Goal: Find specific page/section: Find specific page/section

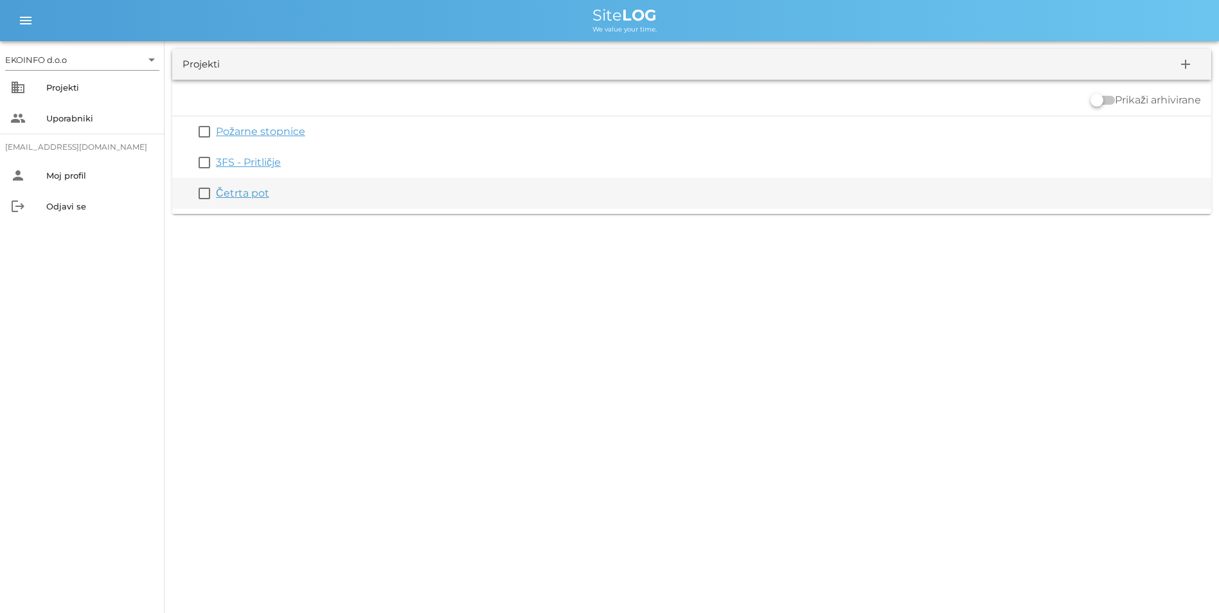
click at [235, 188] on link "Četrta pot" at bounding box center [242, 193] width 53 height 12
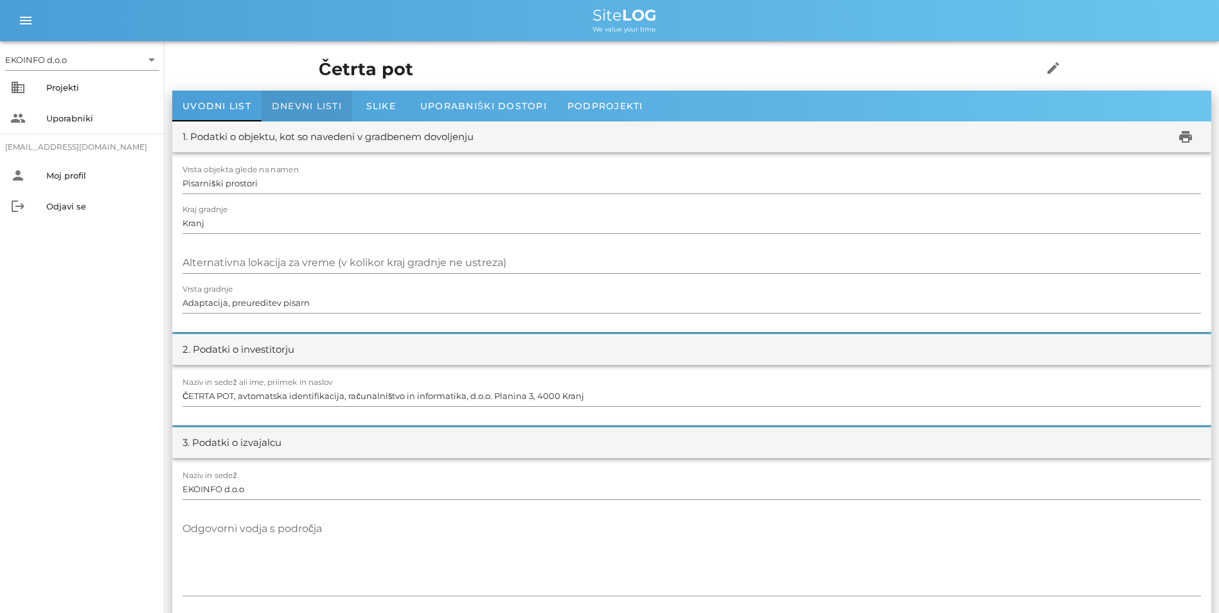
click at [294, 107] on span "Dnevni listi" at bounding box center [307, 106] width 70 height 12
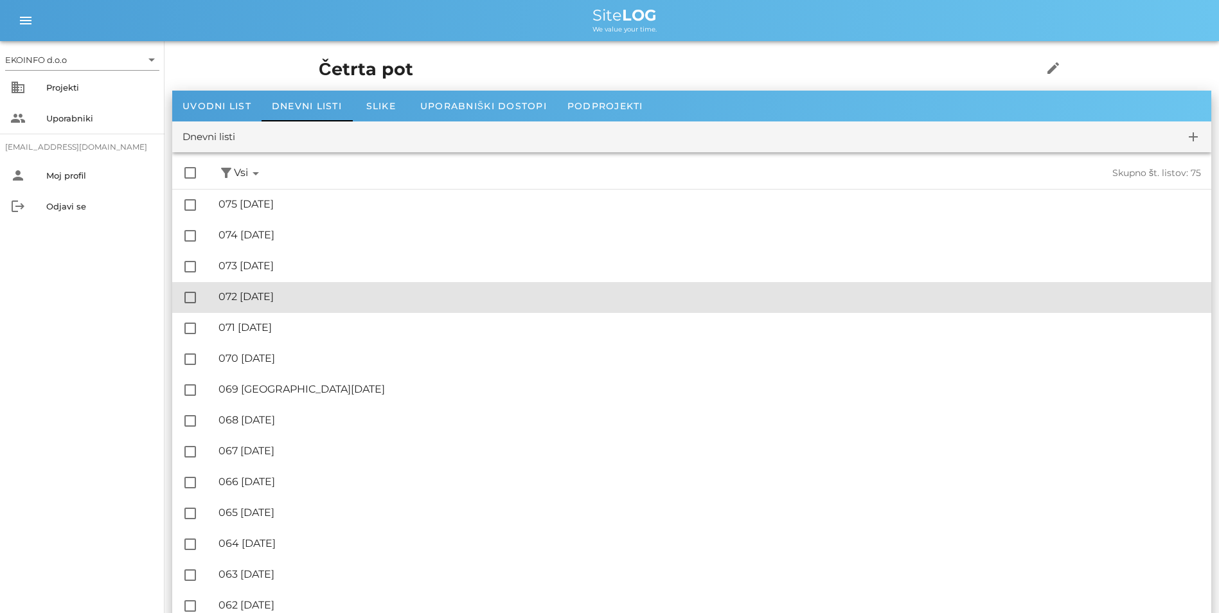
click at [309, 296] on div "🔏 072 [DATE]" at bounding box center [710, 297] width 983 height 12
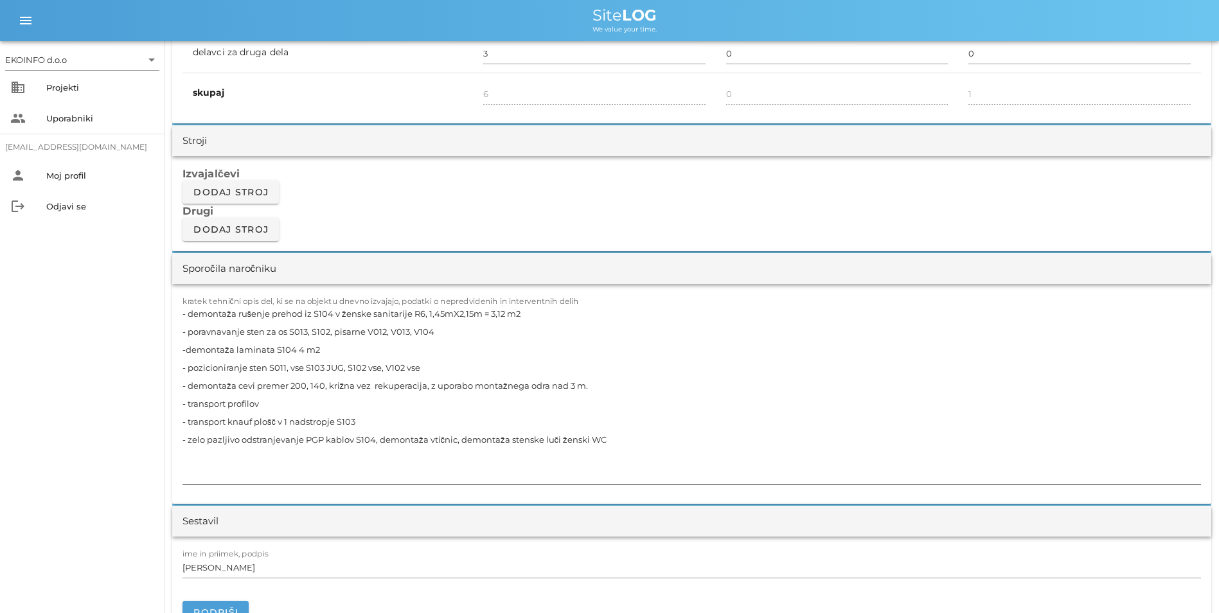
scroll to position [1028, 0]
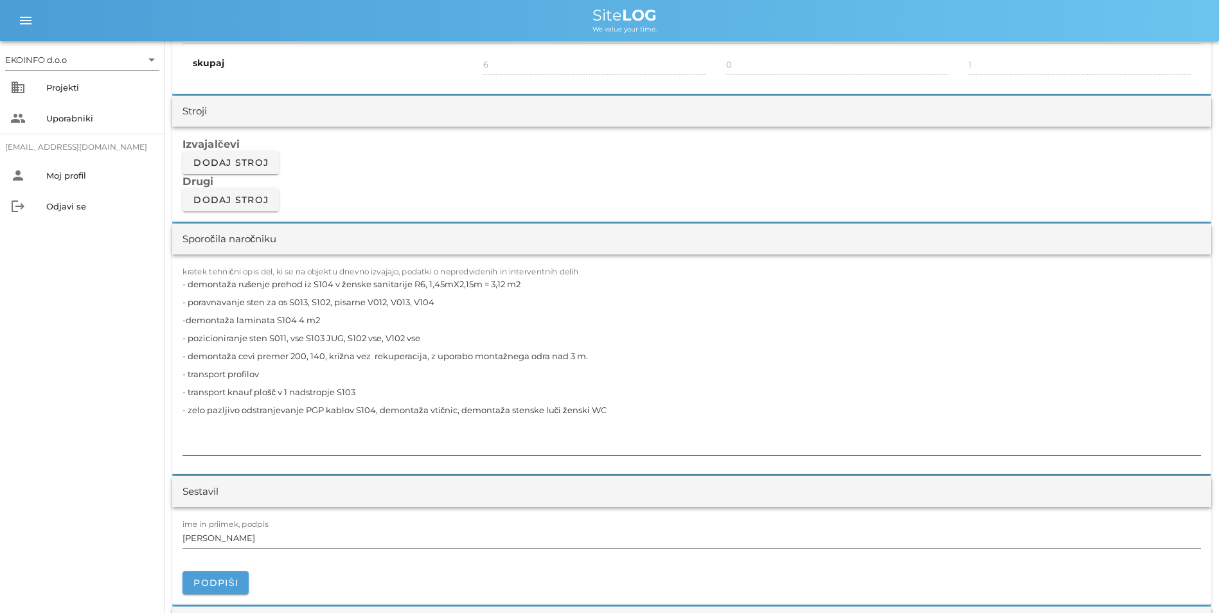
click at [377, 378] on textarea "- demontaža rušenje prehod iz S104 v ženske sanitarije R6, 1,45mX2,15m = 3,12 m…" at bounding box center [692, 365] width 1019 height 180
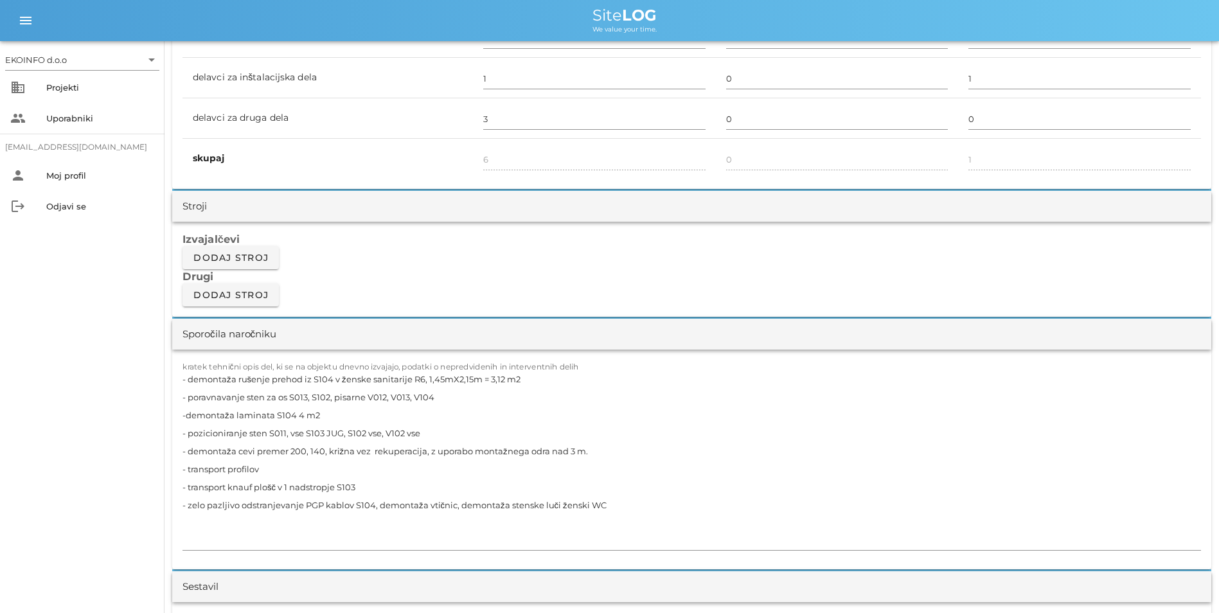
scroll to position [964, 0]
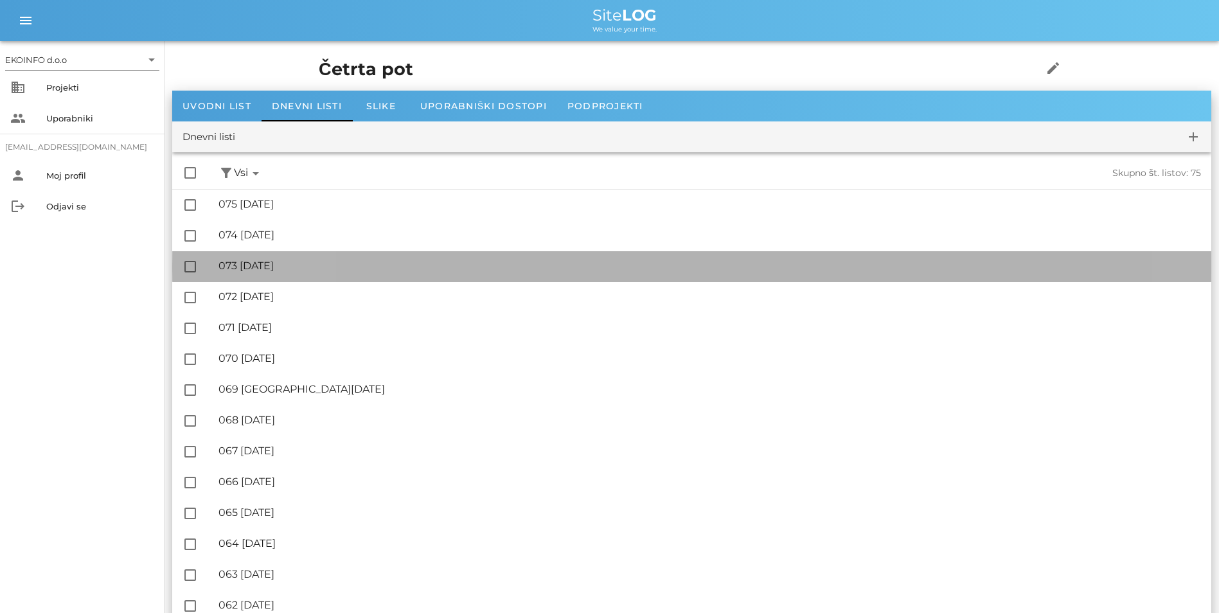
click at [321, 266] on div "🔏 073 [DATE]" at bounding box center [710, 266] width 983 height 12
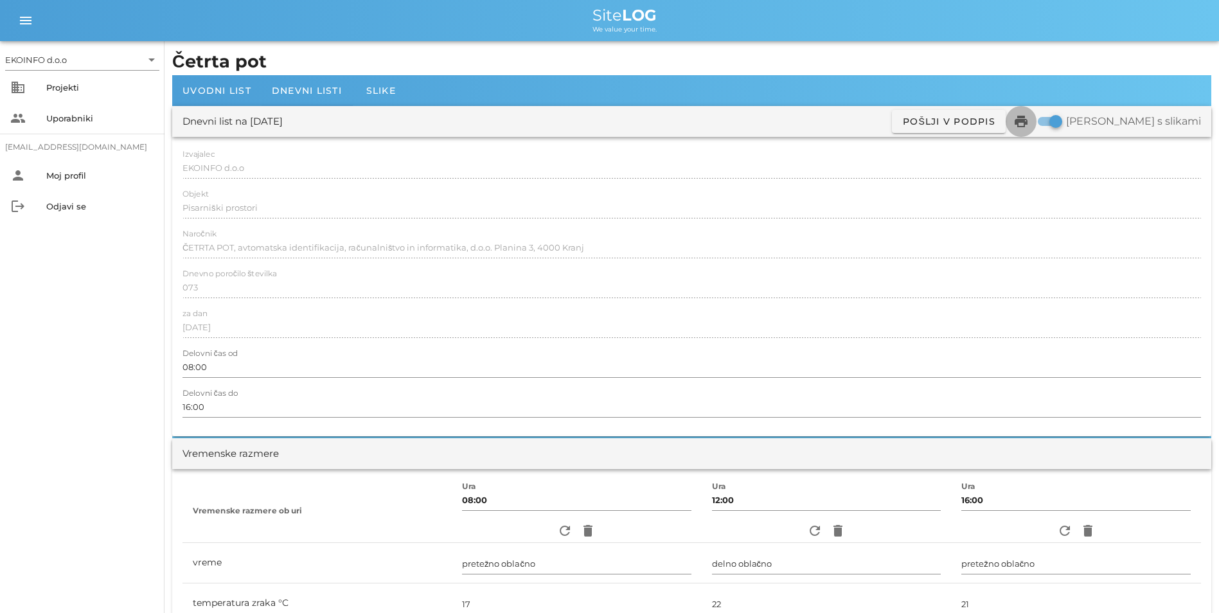
click at [1029, 117] on icon "print" at bounding box center [1021, 121] width 15 height 15
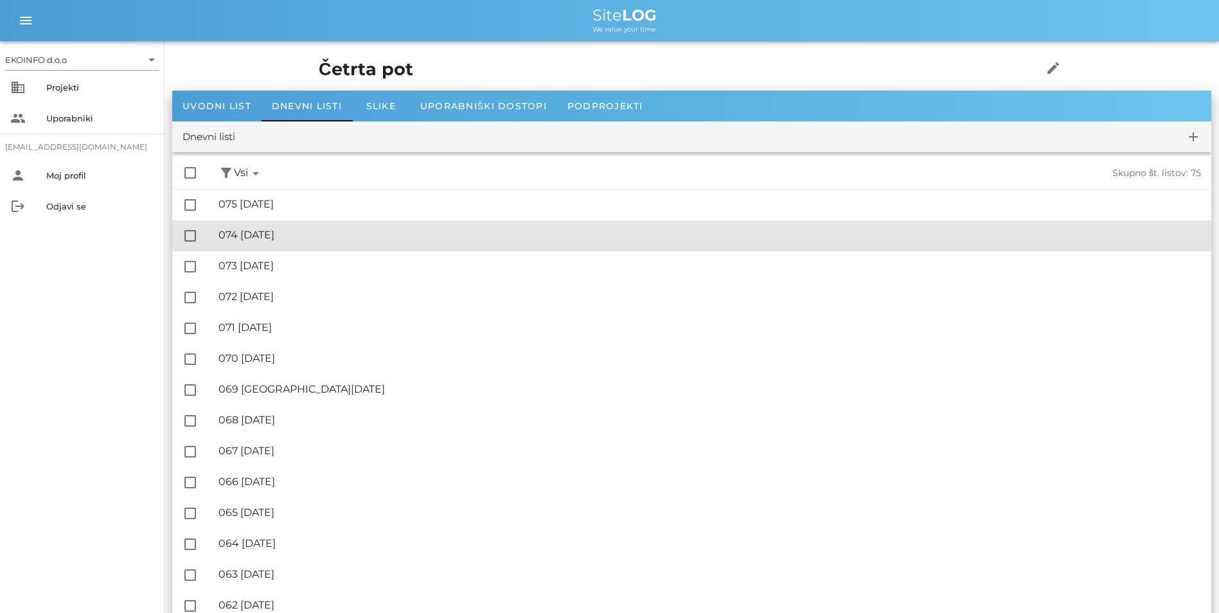
click at [305, 238] on div "🔏 074 [DATE]" at bounding box center [710, 235] width 983 height 12
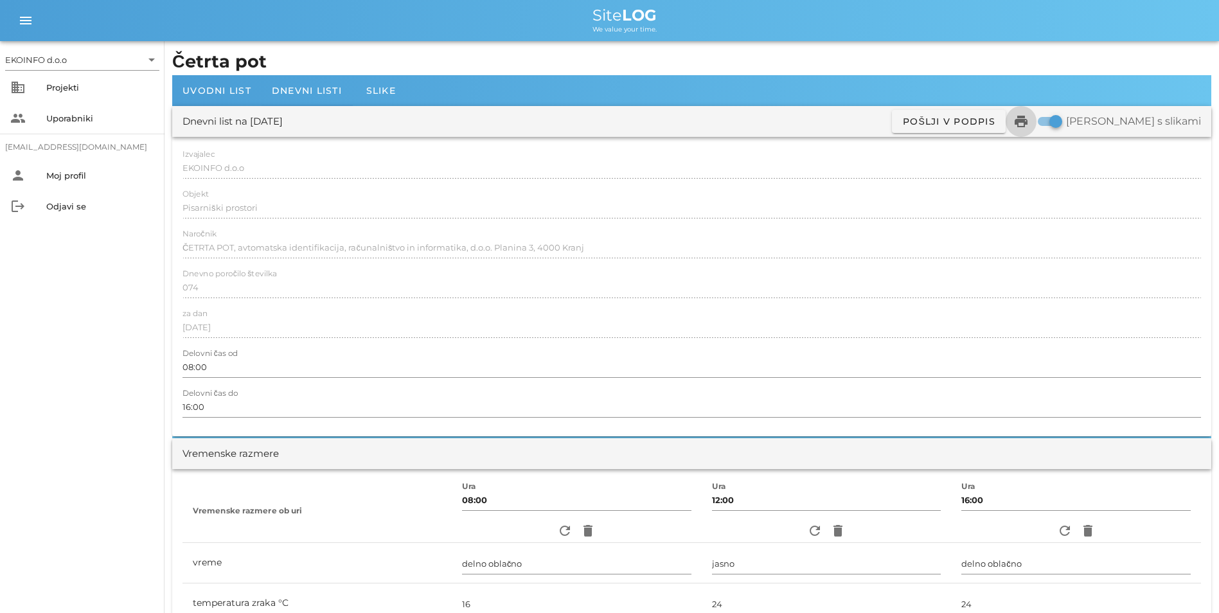
click at [1029, 121] on icon "print" at bounding box center [1021, 121] width 15 height 15
